Goal: Communication & Community: Answer question/provide support

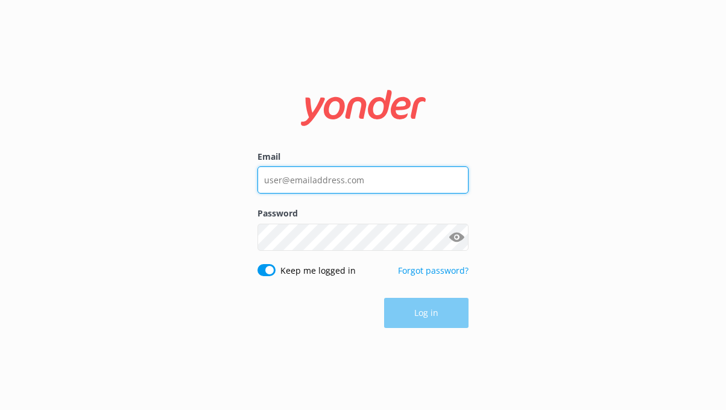
click at [316, 171] on input "Email" at bounding box center [362, 179] width 211 height 27
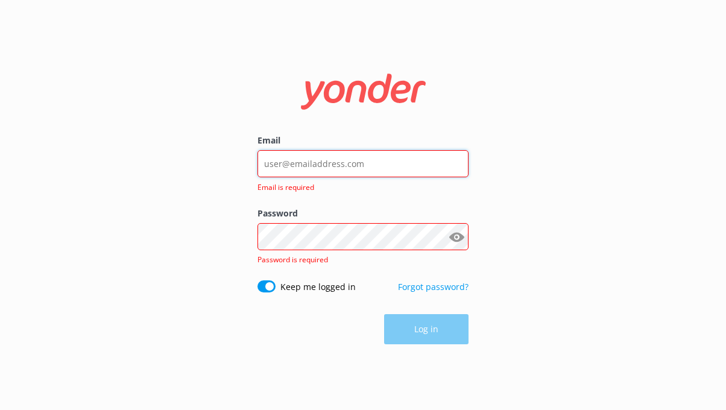
type input "[EMAIL_ADDRESS][DOMAIN_NAME]"
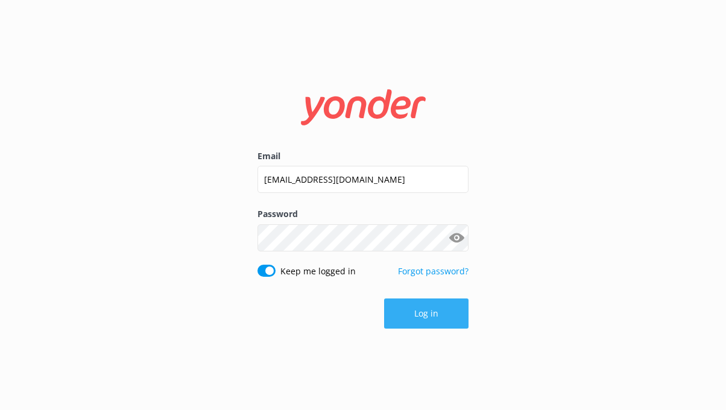
click at [456, 322] on button "Log in" at bounding box center [426, 313] width 84 height 30
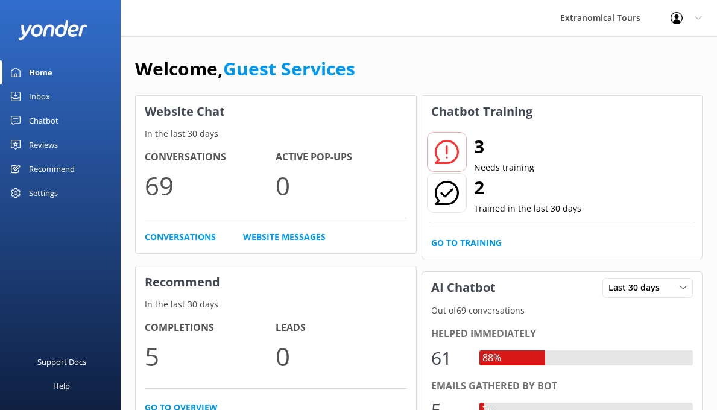
click at [63, 109] on link "Chatbot" at bounding box center [60, 120] width 121 height 24
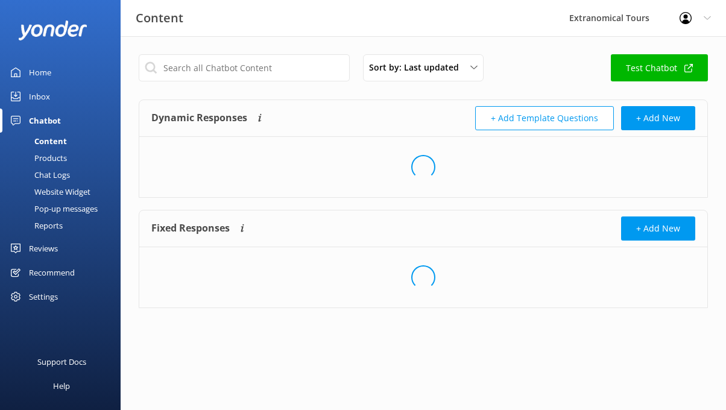
click at [65, 93] on link "Inbox" at bounding box center [60, 96] width 121 height 24
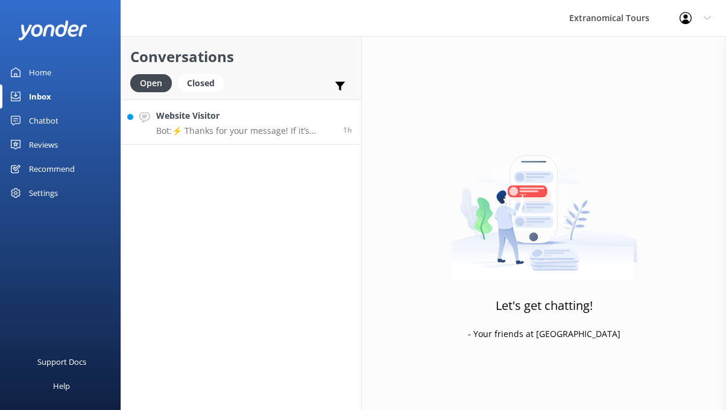
click at [242, 140] on link "Website Visitor Bot: ⚡ Thanks for your message! If it’s during our office hours…" at bounding box center [241, 121] width 240 height 45
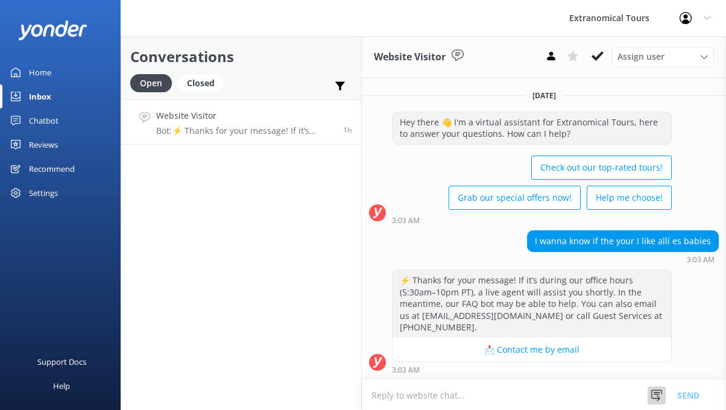
click at [657, 395] on use at bounding box center [656, 394] width 11 height 11
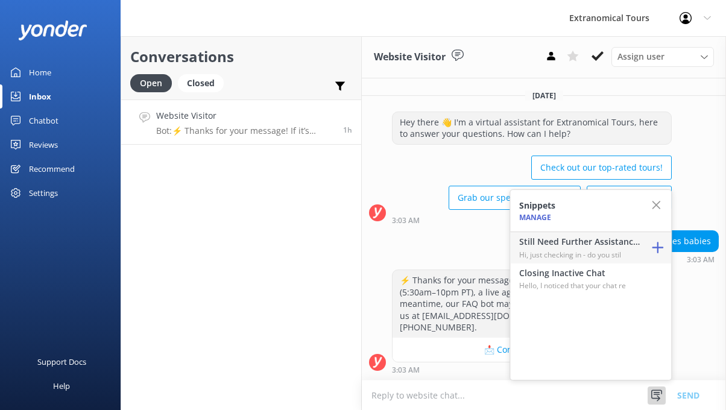
click at [609, 245] on h4 "Still Need Further Assistance?" at bounding box center [579, 241] width 121 height 13
type textarea "Hi, just checking in - do you still require assistance from our team on this? T…"
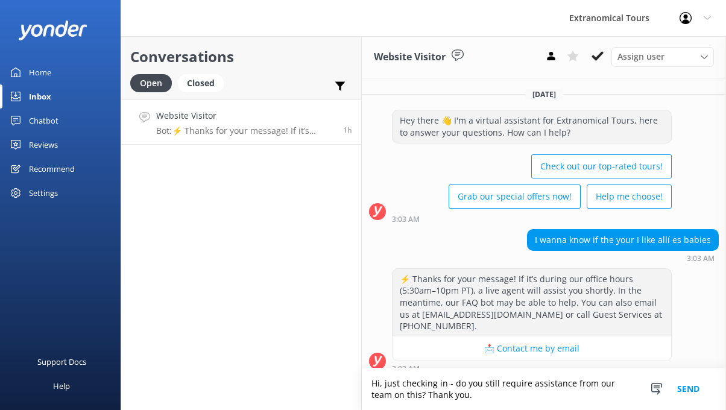
click at [680, 383] on button "Send" at bounding box center [687, 389] width 45 height 42
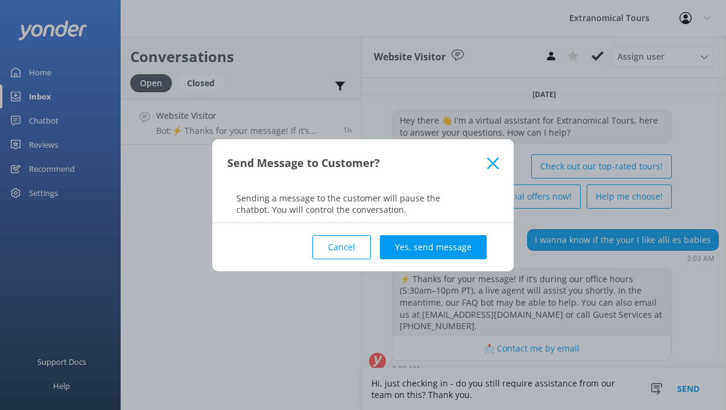
click at [453, 218] on div "Send Message to Customer? Sending a message to the customer will pause the chat…" at bounding box center [362, 181] width 301 height 84
click at [448, 239] on button "Yes, send message" at bounding box center [433, 247] width 107 height 24
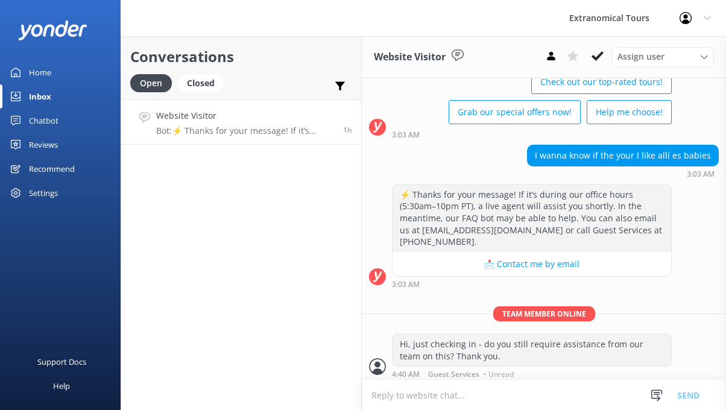
scroll to position [88, 0]
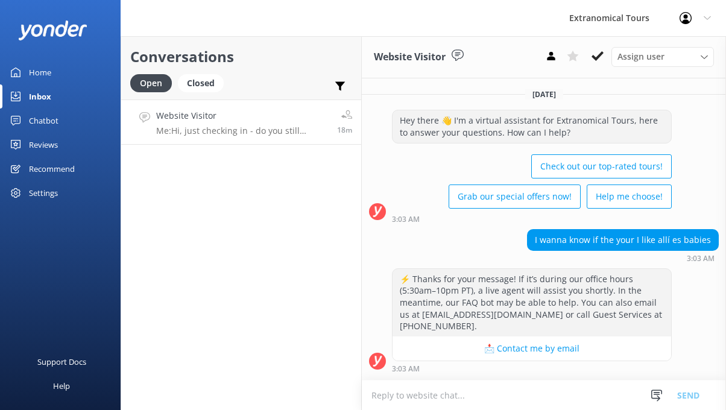
scroll to position [88, 0]
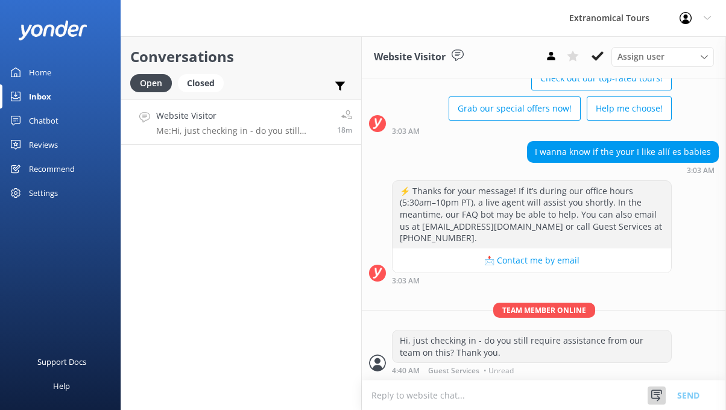
click at [661, 391] on use at bounding box center [656, 394] width 11 height 11
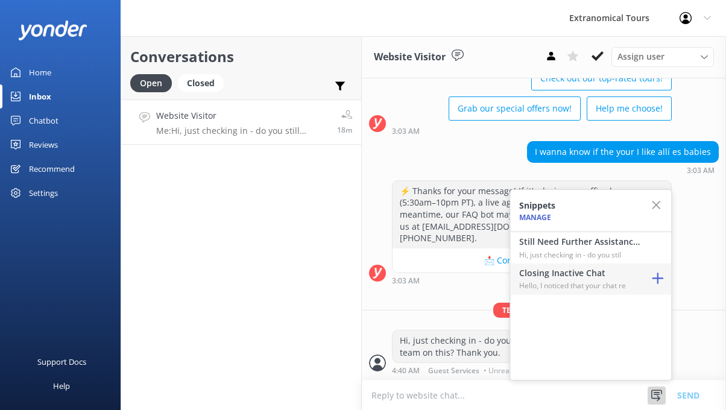
click at [624, 279] on h4 "Closing Inactive Chat" at bounding box center [579, 272] width 121 height 13
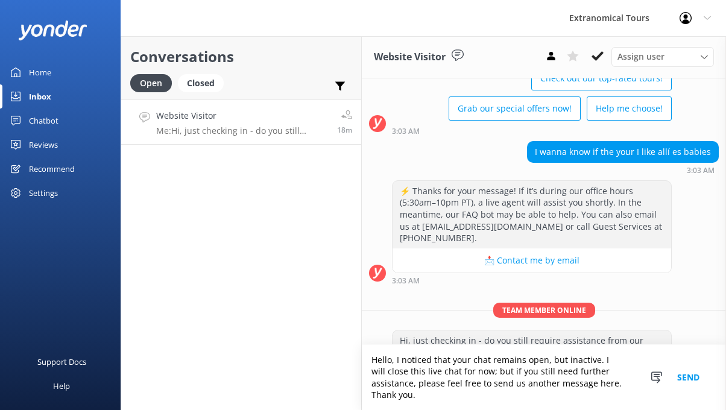
click at [694, 372] on button "Send" at bounding box center [687, 377] width 45 height 65
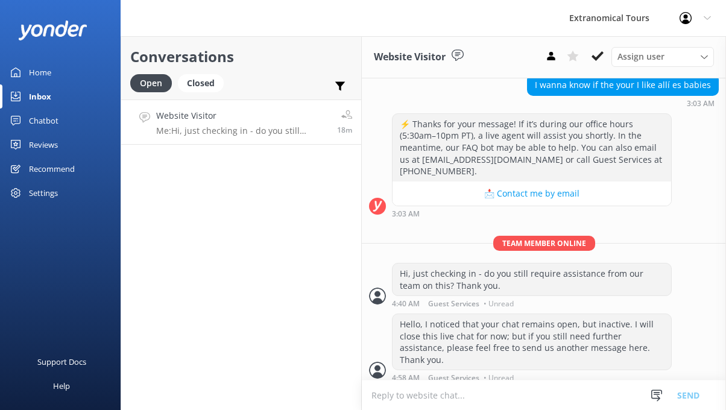
scroll to position [162, 0]
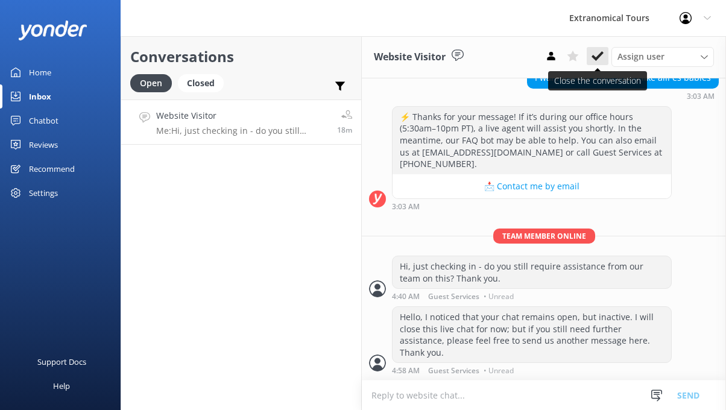
click at [597, 58] on use at bounding box center [597, 56] width 12 height 10
